Goal: Information Seeking & Learning: Learn about a topic

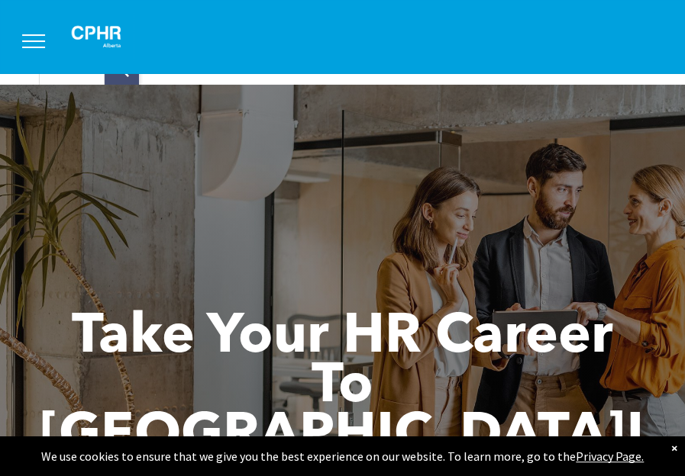
click at [37, 44] on button "menu" at bounding box center [34, 41] width 40 height 40
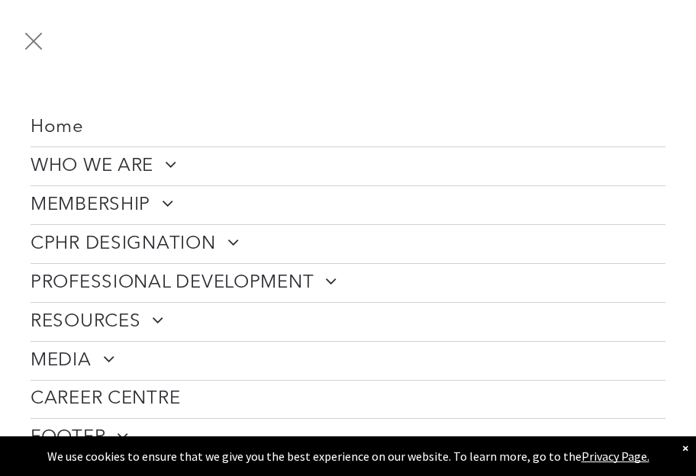
click at [155, 202] on span at bounding box center [162, 203] width 24 height 18
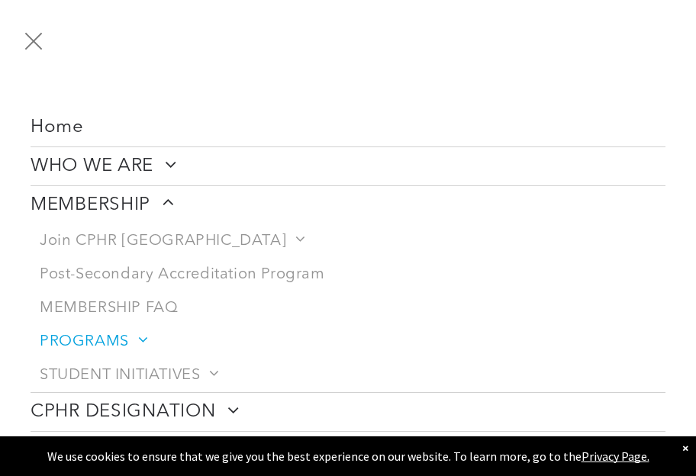
click at [100, 341] on span "PROGRAMS" at bounding box center [93, 342] width 106 height 18
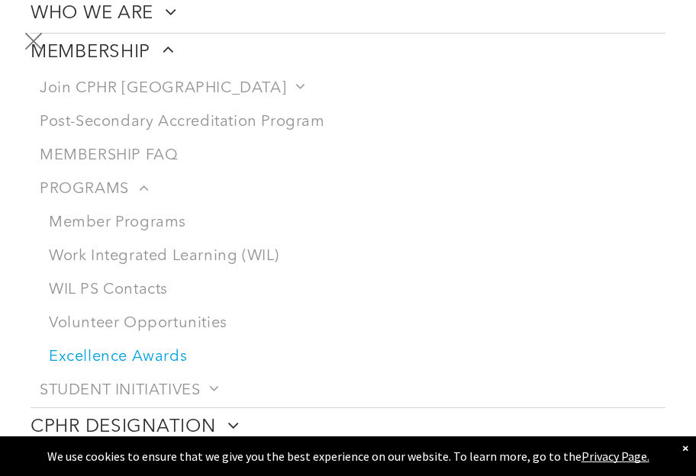
scroll to position [229, 0]
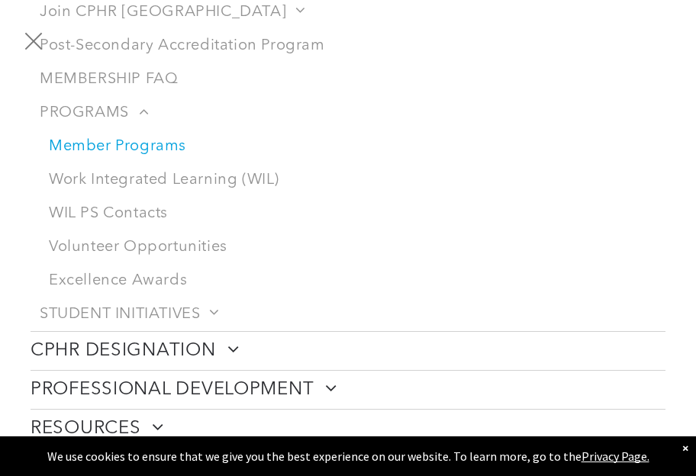
click at [131, 134] on link "Member Programs" at bounding box center [353, 147] width 626 height 34
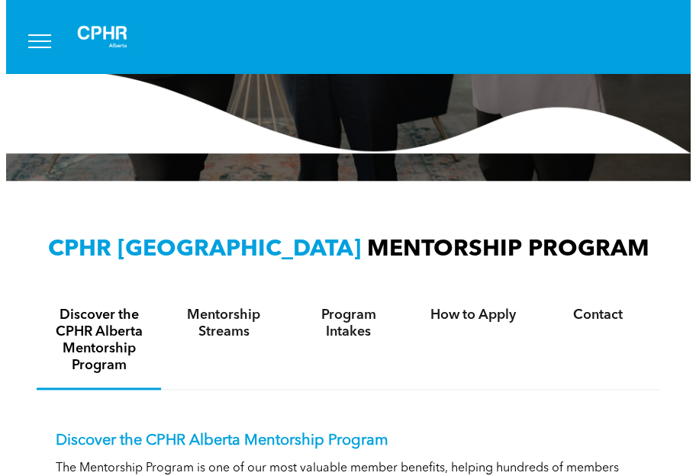
scroll to position [76, 0]
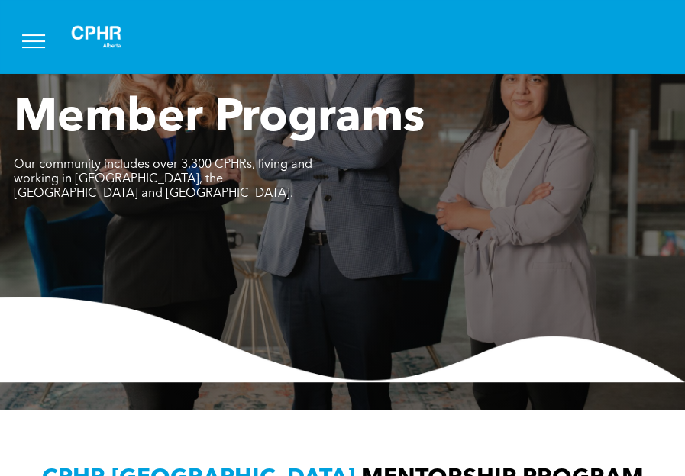
click at [41, 39] on button "menu" at bounding box center [34, 41] width 40 height 40
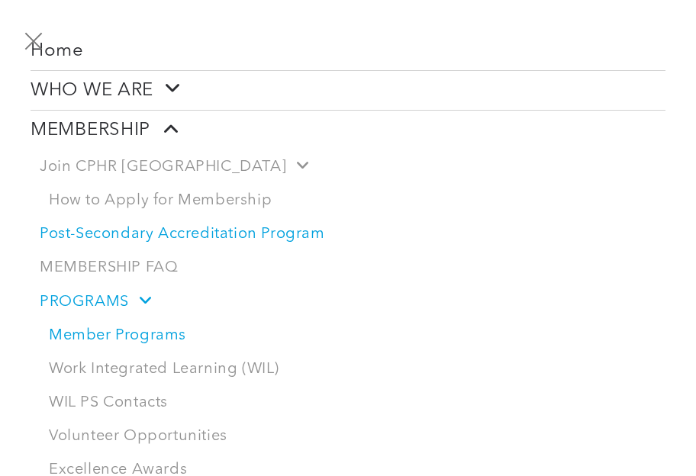
click at [287, 233] on span "Post-Secondary Accreditation Program" at bounding box center [183, 234] width 286 height 18
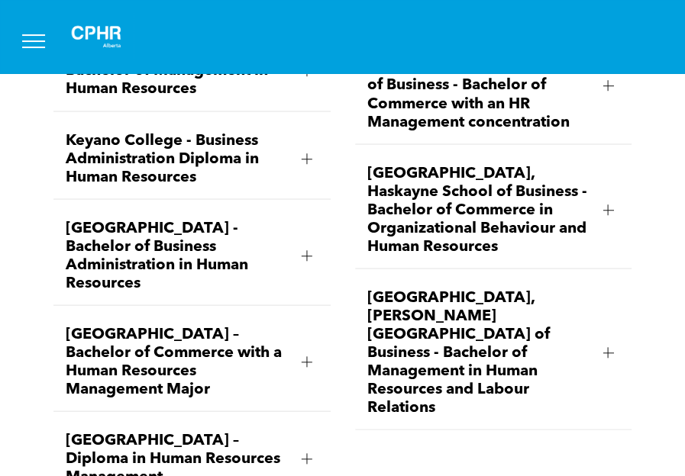
scroll to position [3054, 0]
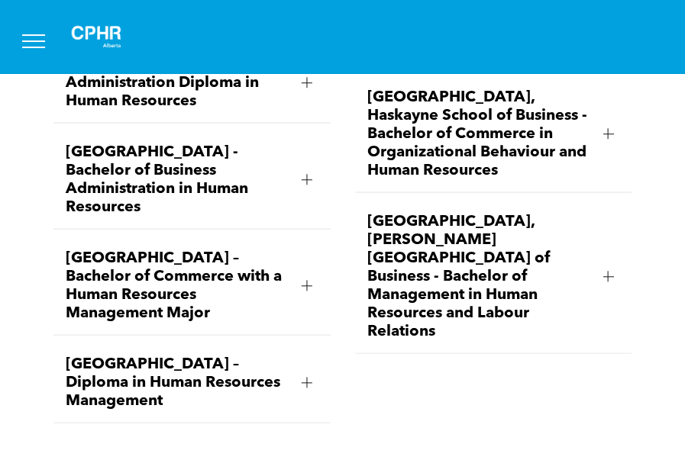
click at [424, 212] on span "[GEOGRAPHIC_DATA], [PERSON_NAME][GEOGRAPHIC_DATA] of Business - Bachelor of Man…" at bounding box center [479, 276] width 224 height 128
